Goal: Navigation & Orientation: Go to known website

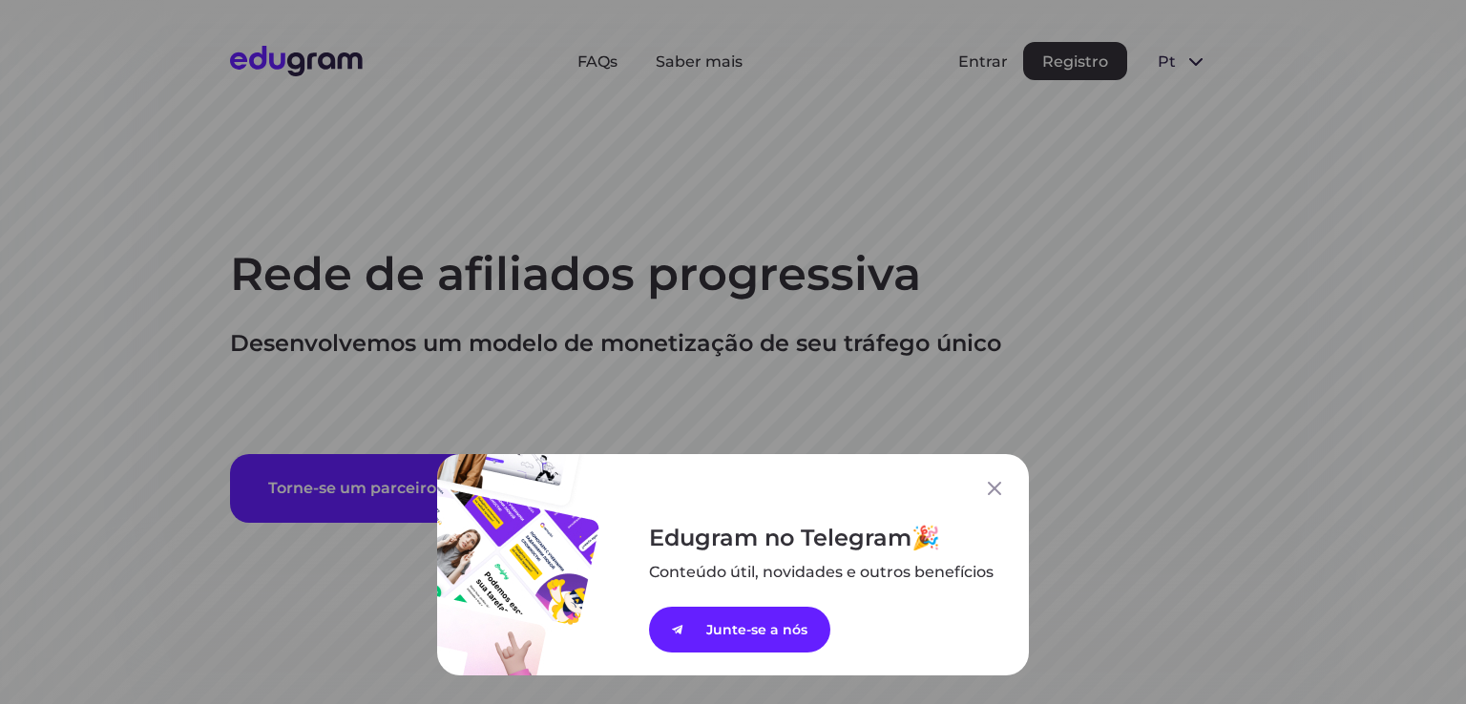
click at [983, 504] on div "Edugram no Telegram Conteúdo útil, novidades e outros ﻿benefícios Junte-se a nós" at bounding box center [733, 564] width 592 height 221
click at [990, 492] on icon at bounding box center [994, 488] width 13 height 13
